Goal: Task Accomplishment & Management: Manage account settings

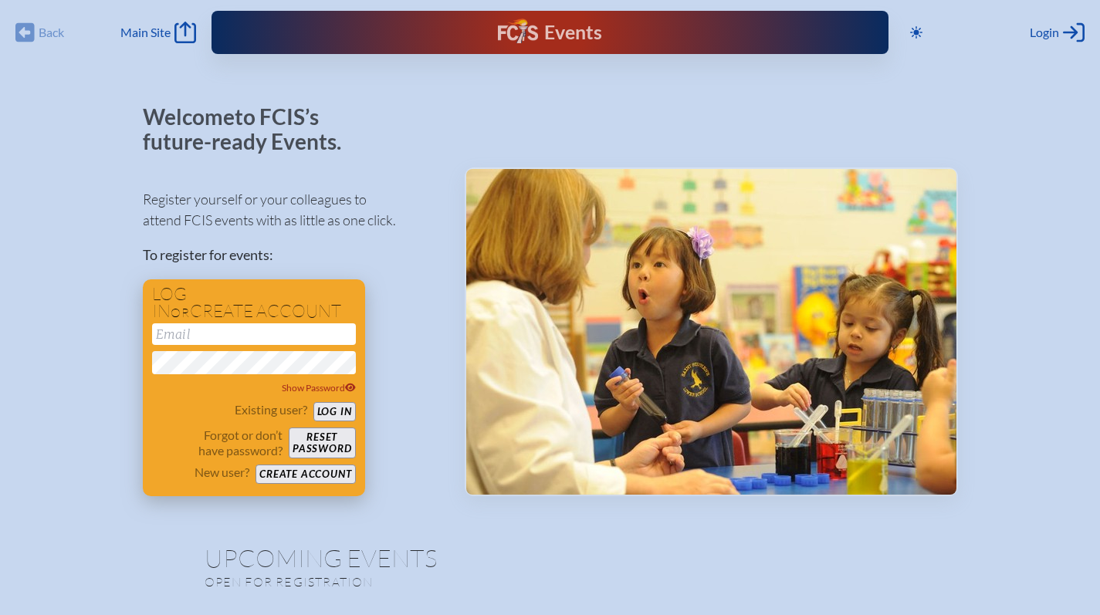
type input "[EMAIL_ADDRESS][DOMAIN_NAME]"
click at [333, 414] on button "Log in" at bounding box center [334, 411] width 42 height 19
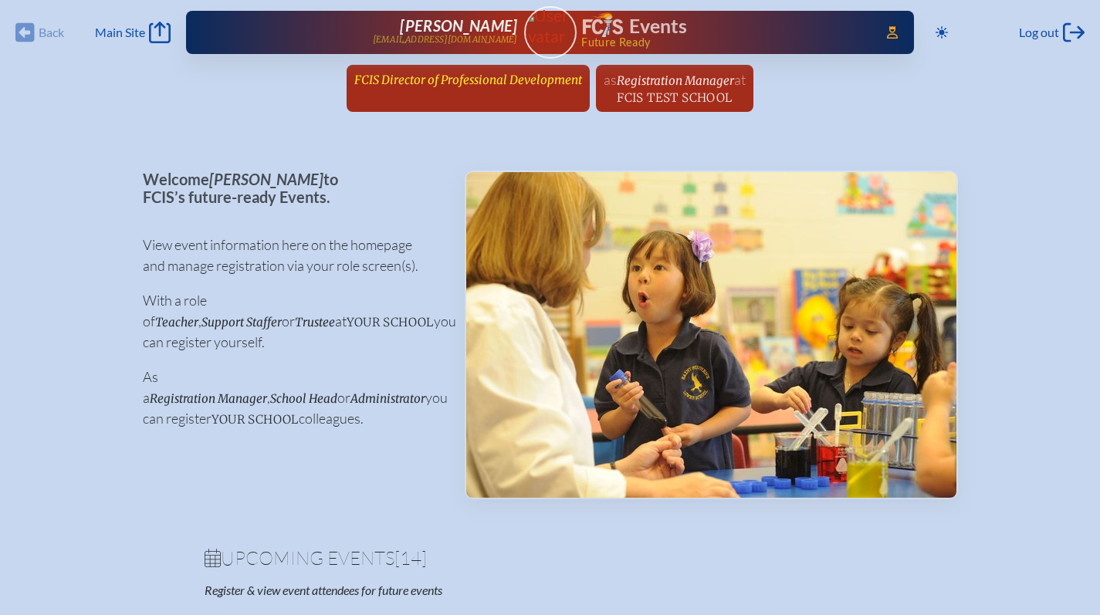
click at [391, 78] on span "FCIS Director of Professional Development" at bounding box center [468, 80] width 228 height 15
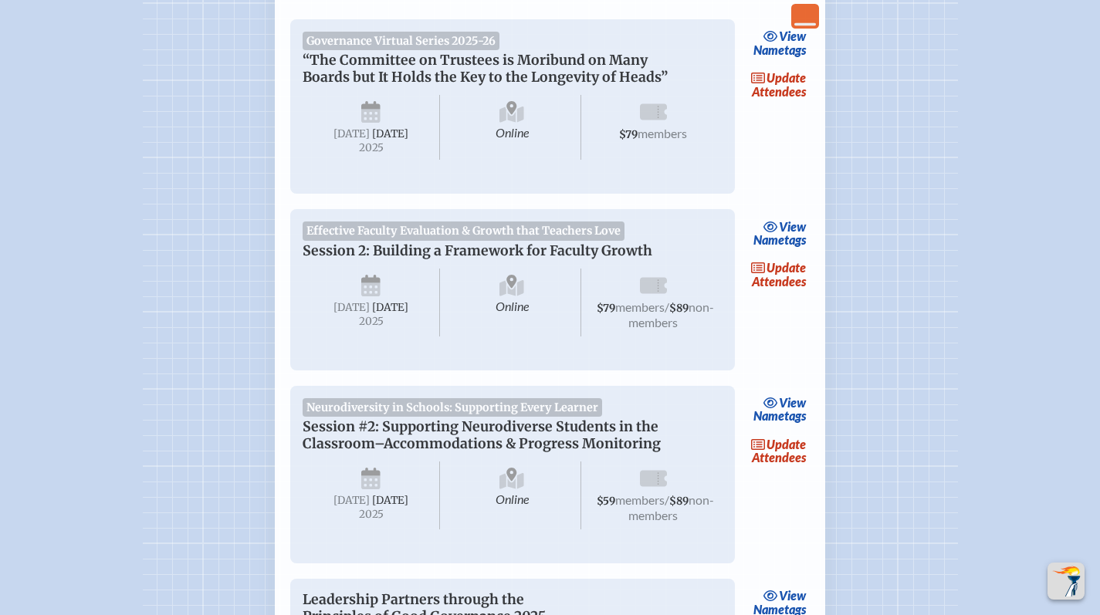
scroll to position [405, 0]
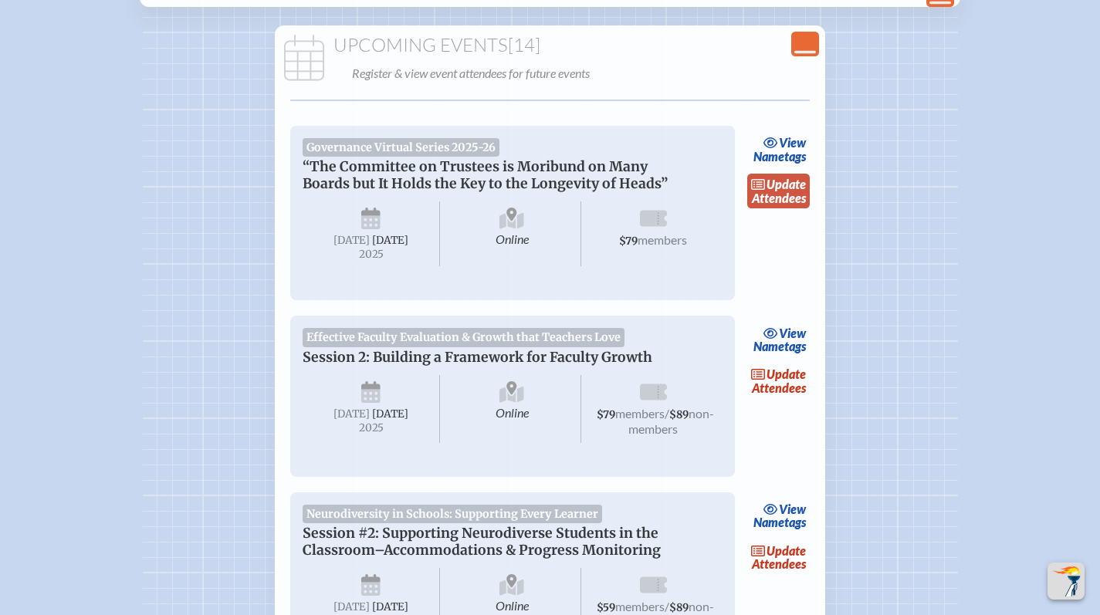
click at [766, 194] on link "update Attendees" at bounding box center [778, 191] width 63 height 35
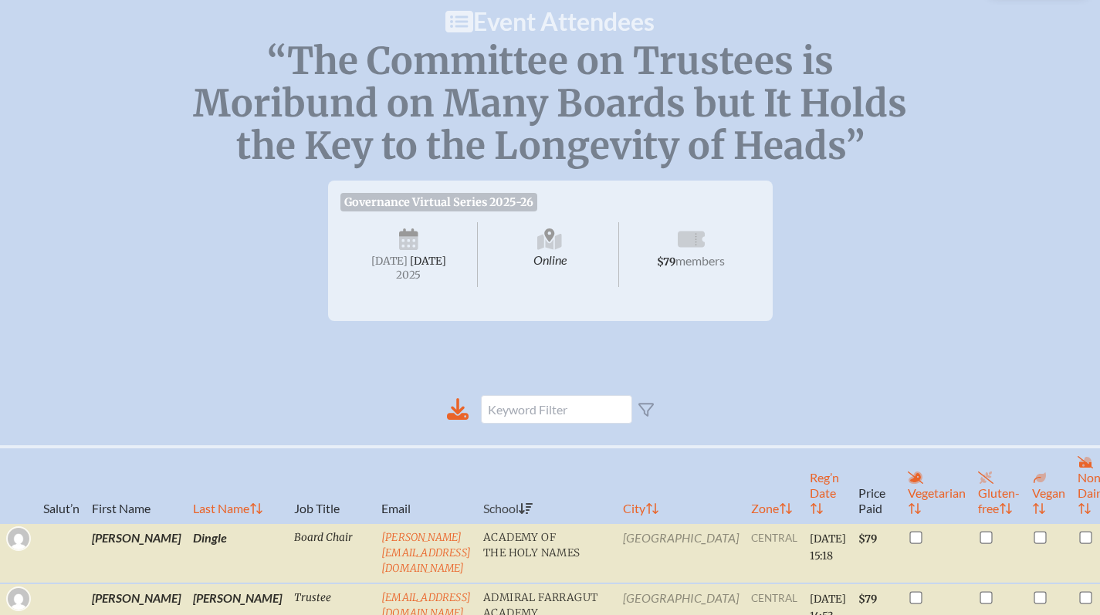
scroll to position [338, 0]
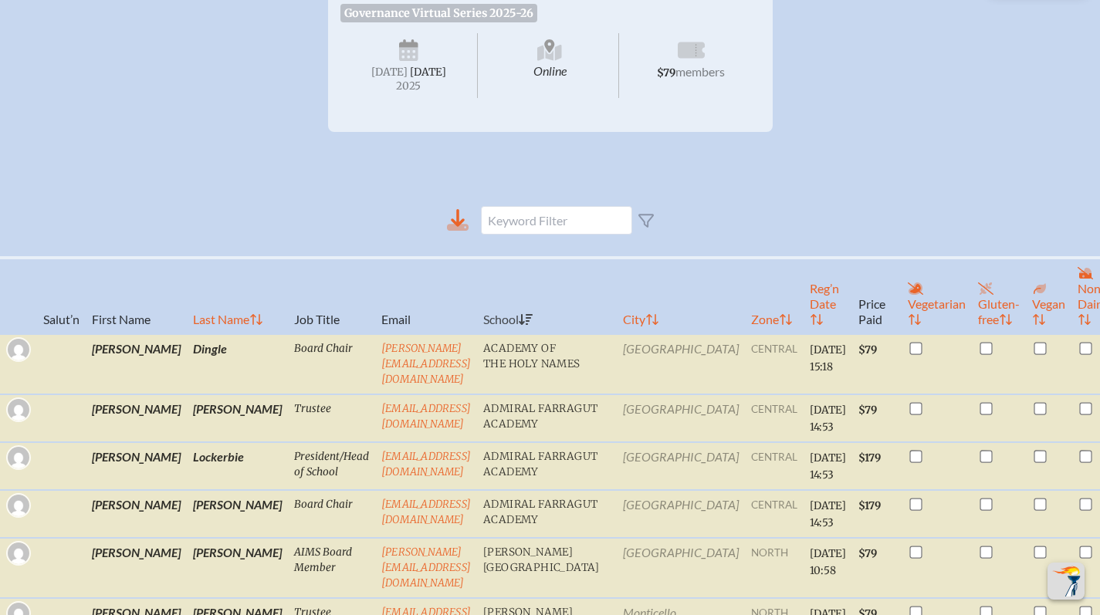
click at [461, 231] on icon at bounding box center [458, 220] width 22 height 22
